Goal: Task Accomplishment & Management: Complete application form

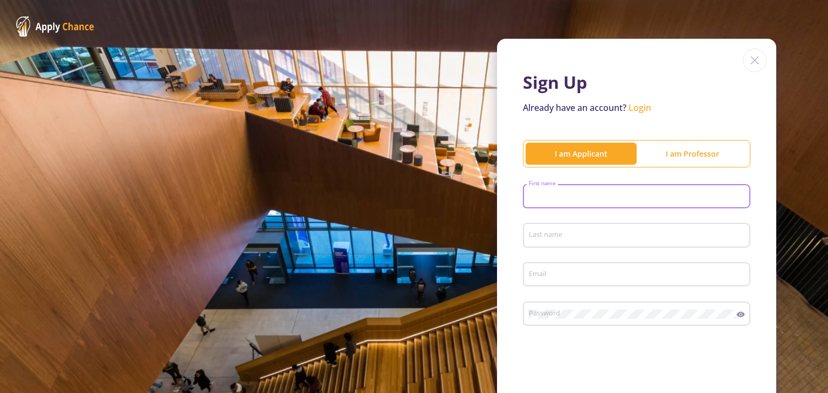
click at [604, 191] on div "First name" at bounding box center [636, 195] width 217 height 28
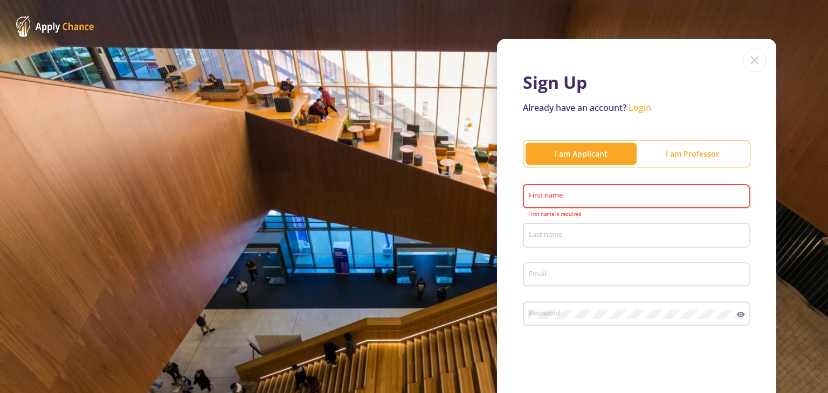
click at [586, 202] on div "First name" at bounding box center [636, 195] width 217 height 28
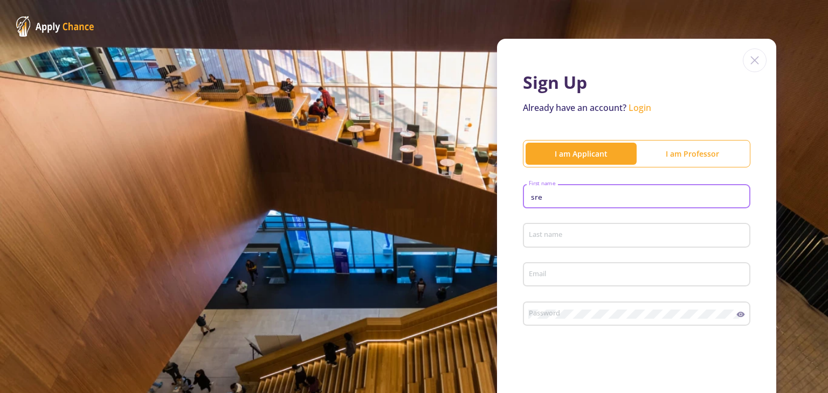
type input "sre"
